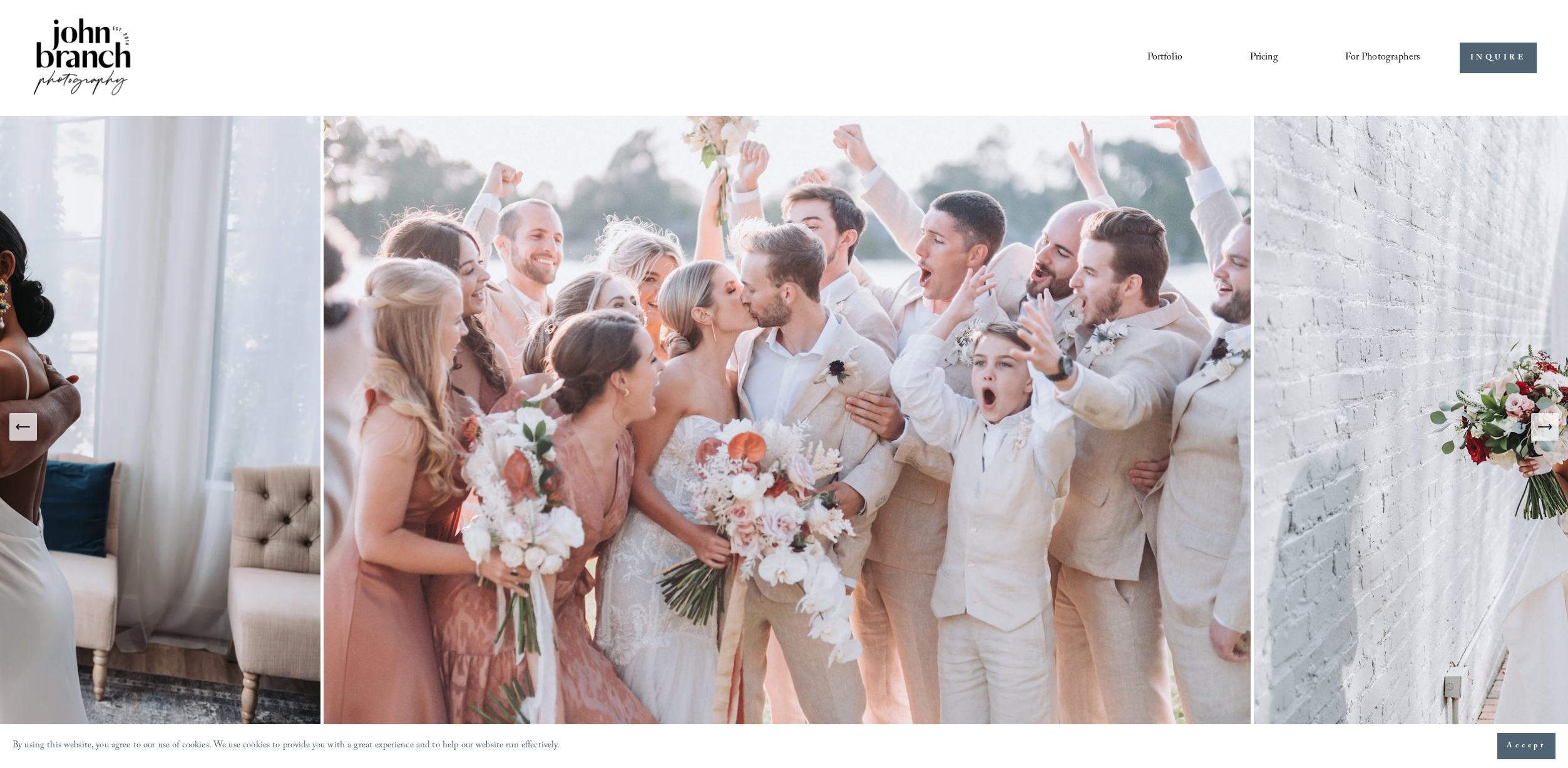
click at [1170, 54] on link "Portfolio" at bounding box center [1165, 58] width 35 height 21
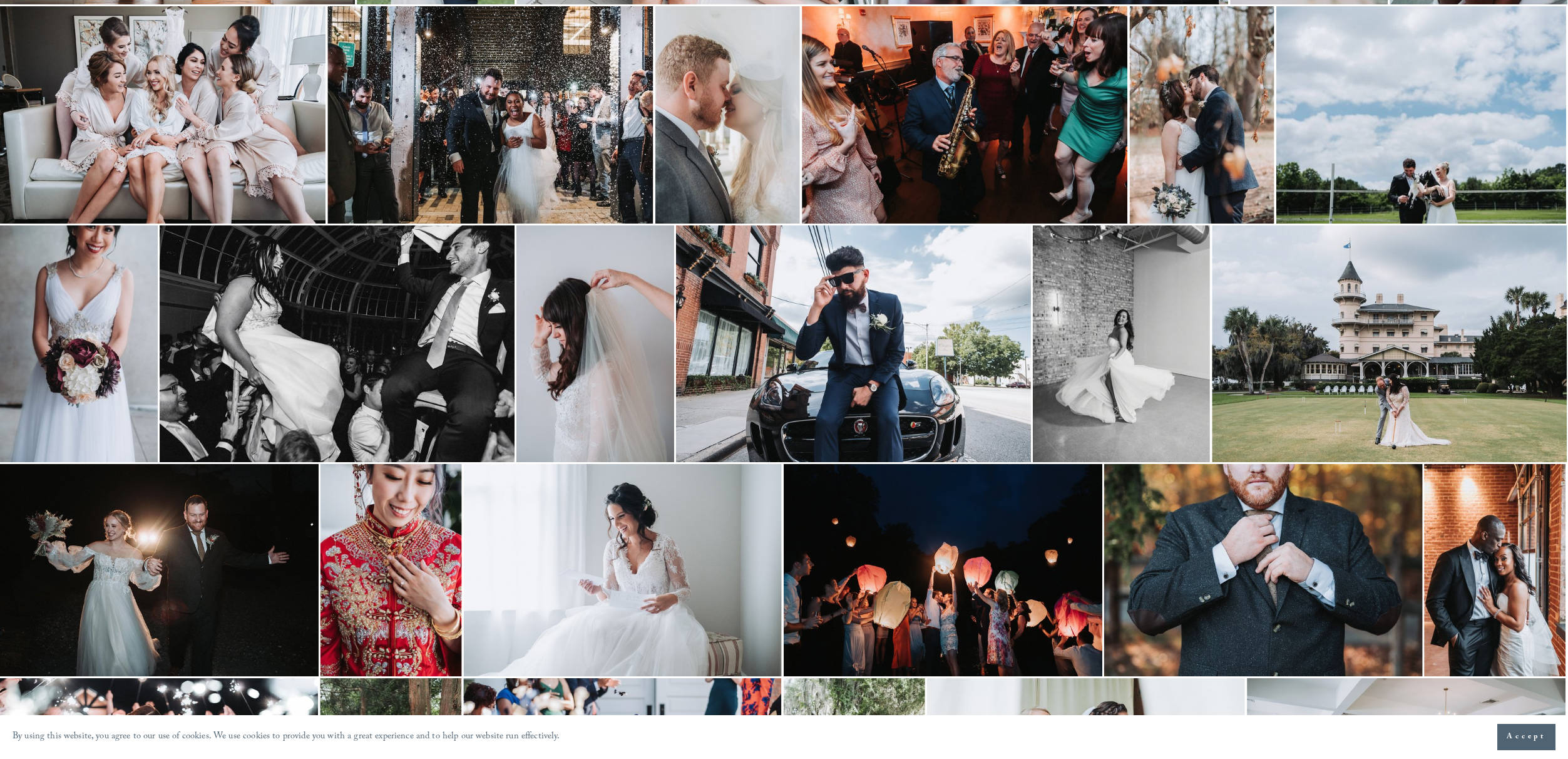
scroll to position [1620, 0]
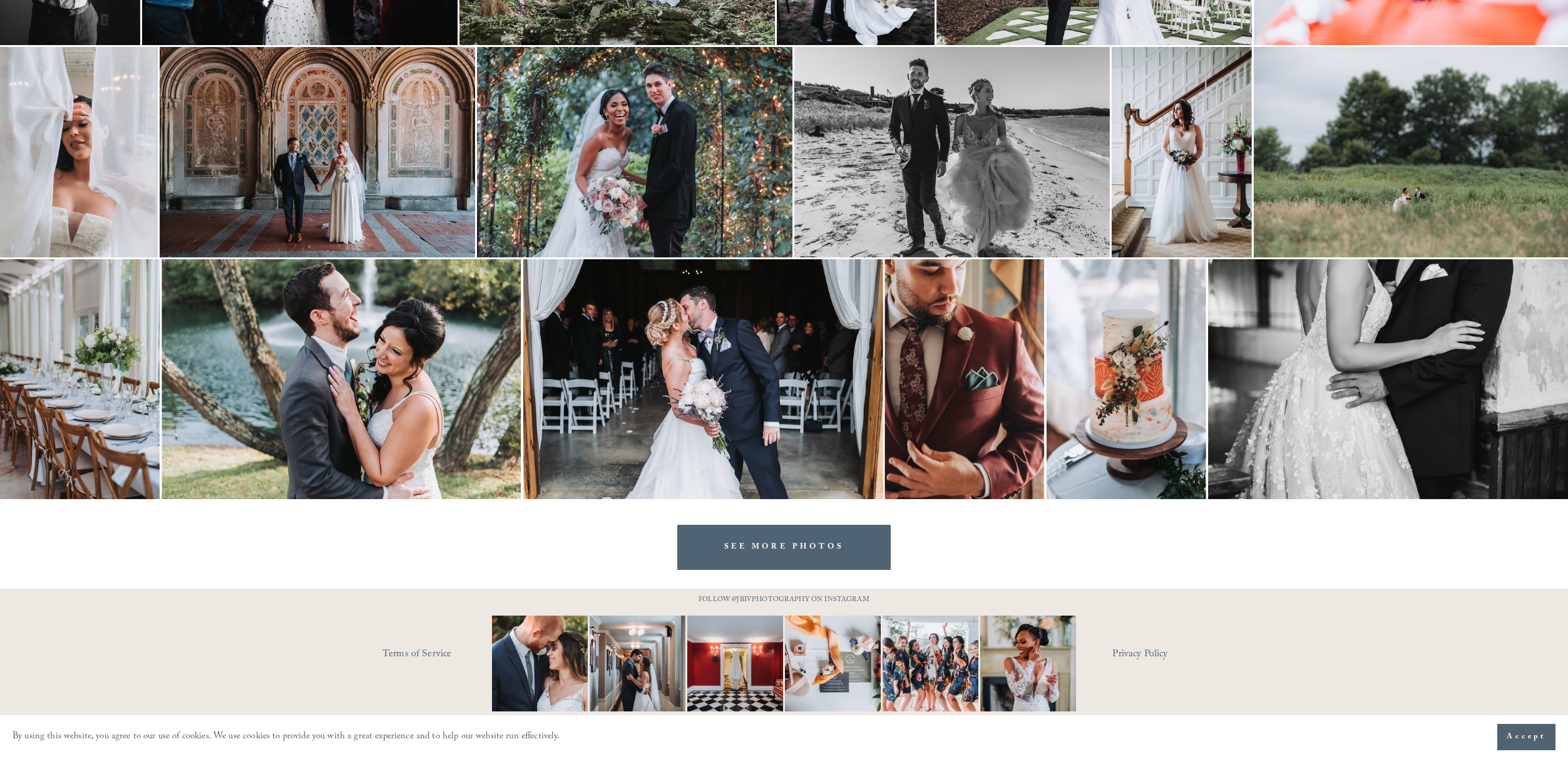
click at [780, 544] on link "SEE MORE PHOTOS" at bounding box center [784, 547] width 214 height 45
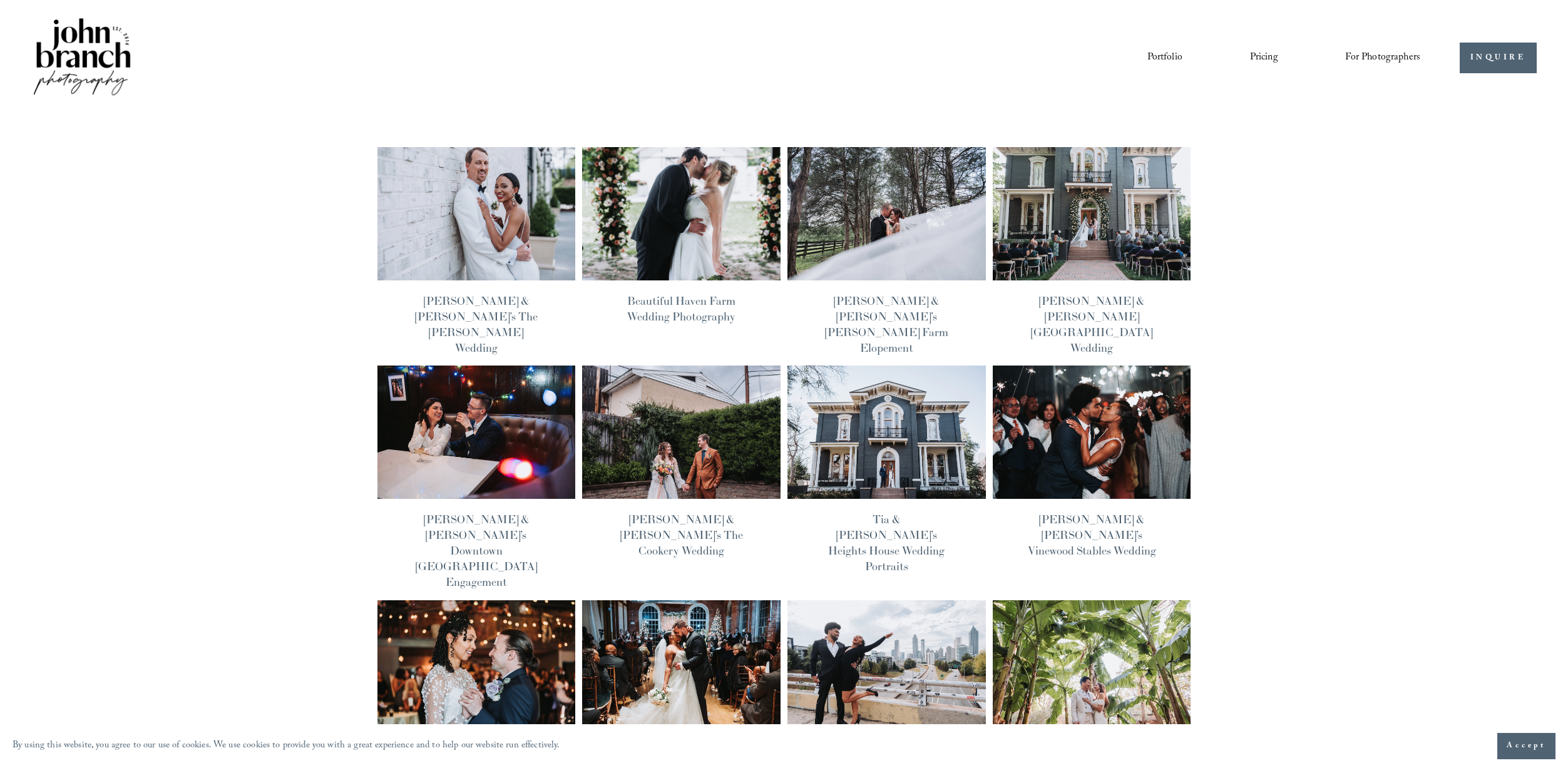
click at [495, 206] on img at bounding box center [476, 214] width 200 height 134
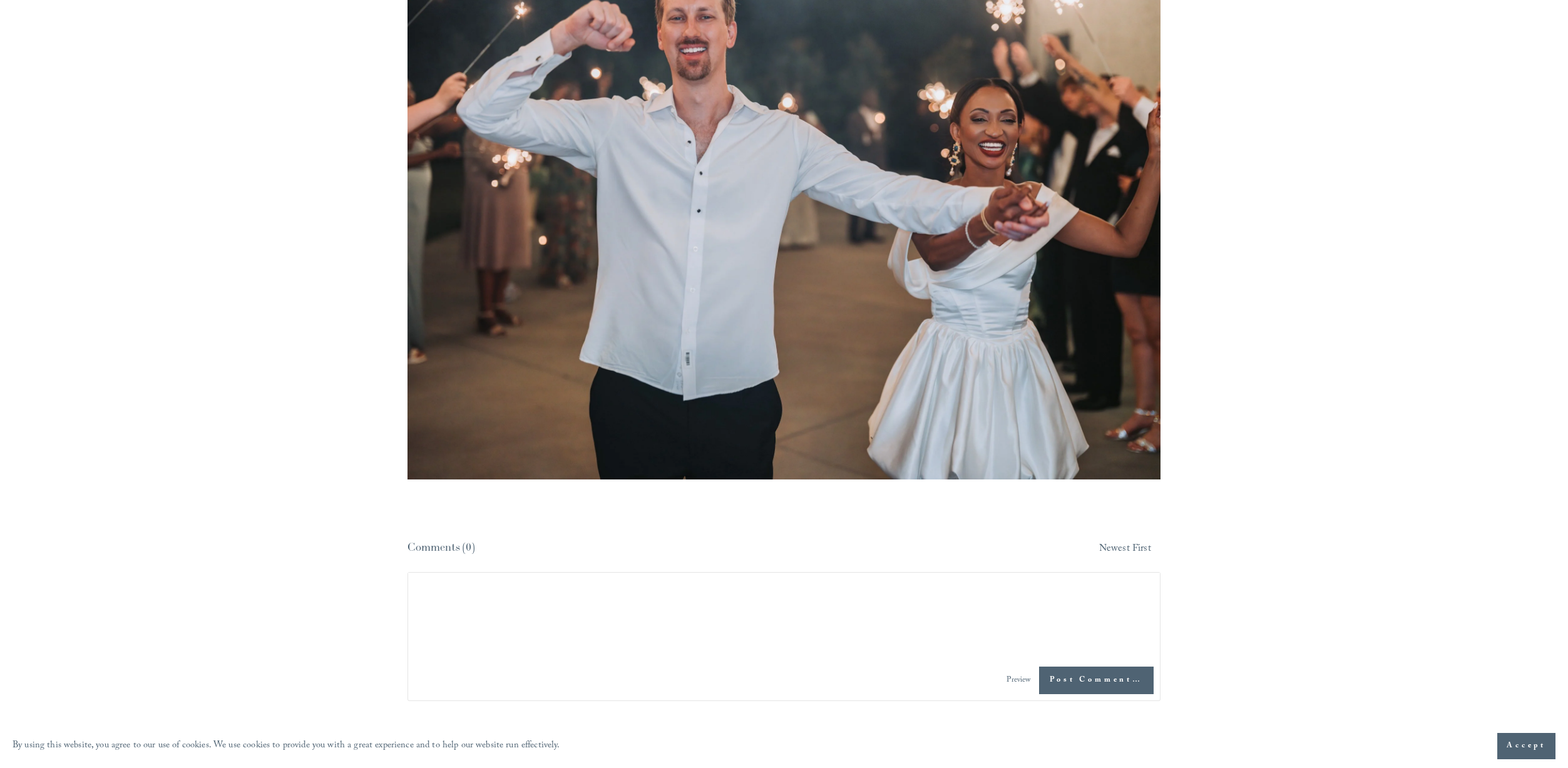
scroll to position [47070, 0]
